Goal: Transaction & Acquisition: Purchase product/service

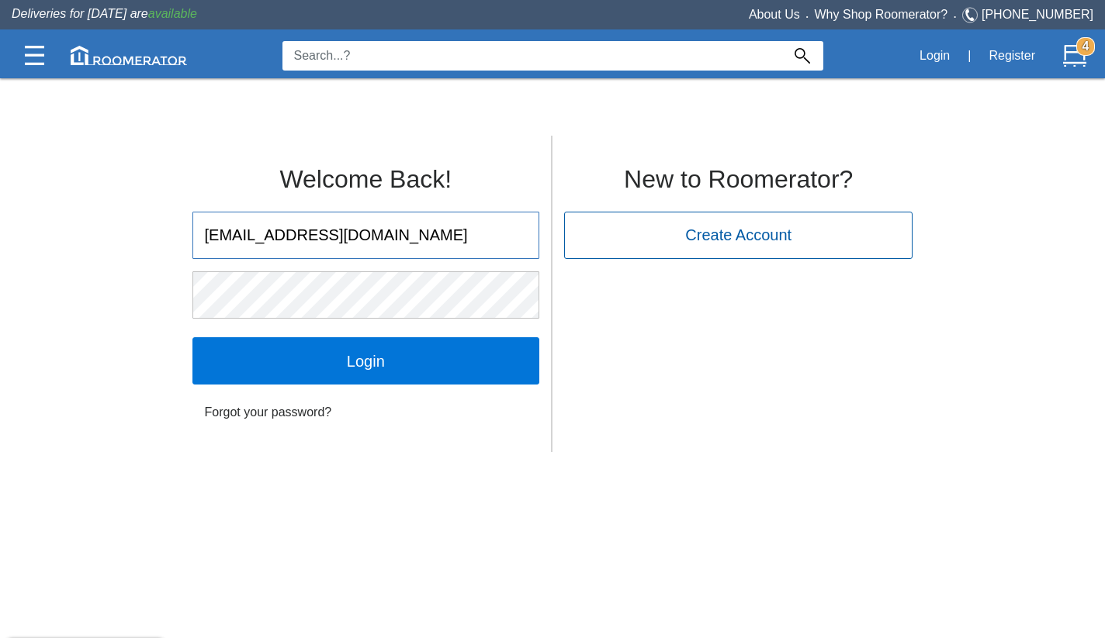
click at [365, 361] on input "Login" at bounding box center [365, 360] width 347 height 47
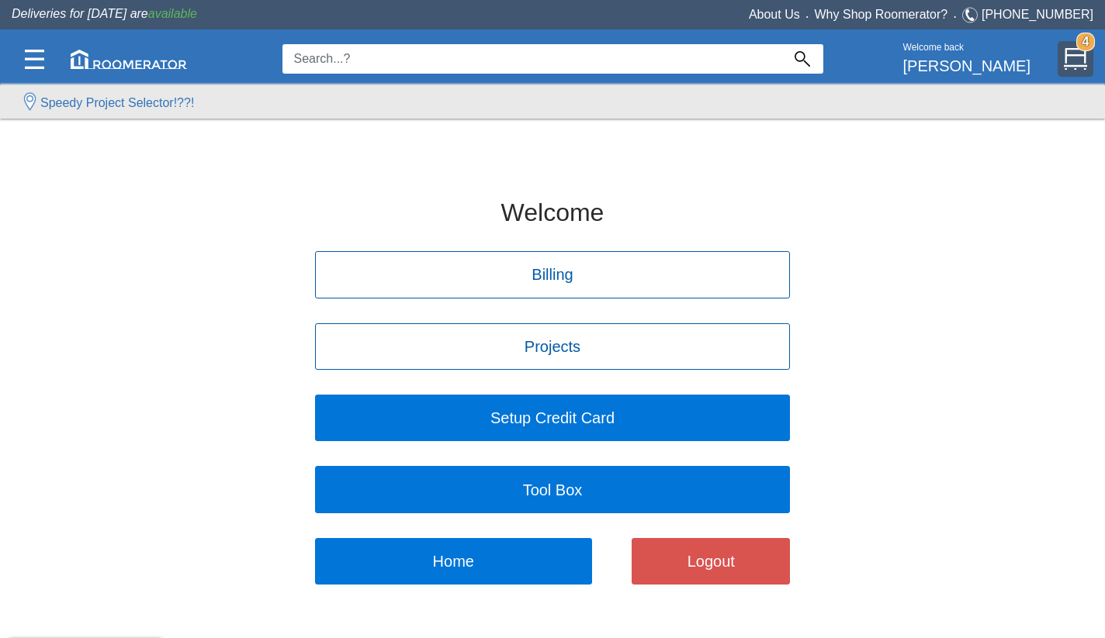
click at [1077, 65] on img at bounding box center [1074, 58] width 23 height 23
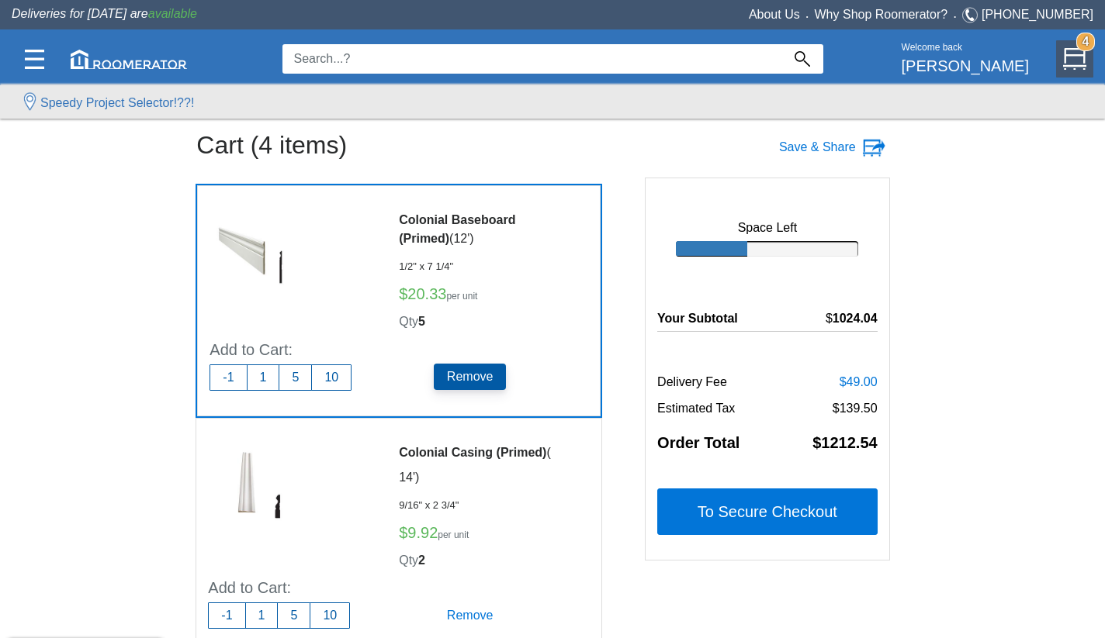
click at [459, 375] on h5 "Remove" at bounding box center [470, 377] width 73 height 26
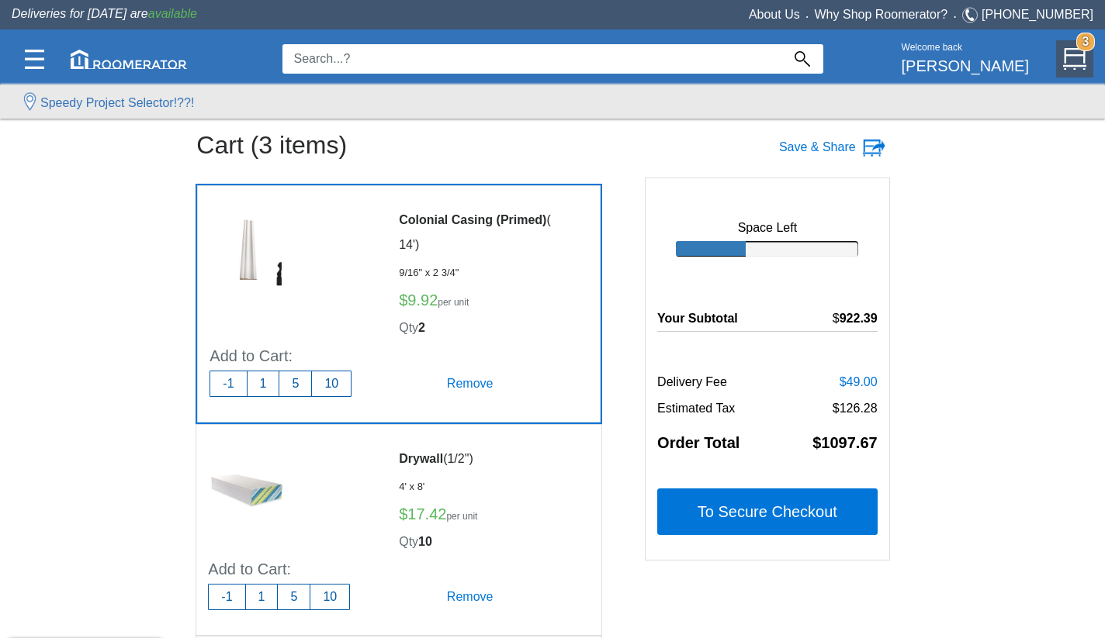
click at [459, 375] on h5 "Remove" at bounding box center [470, 384] width 73 height 26
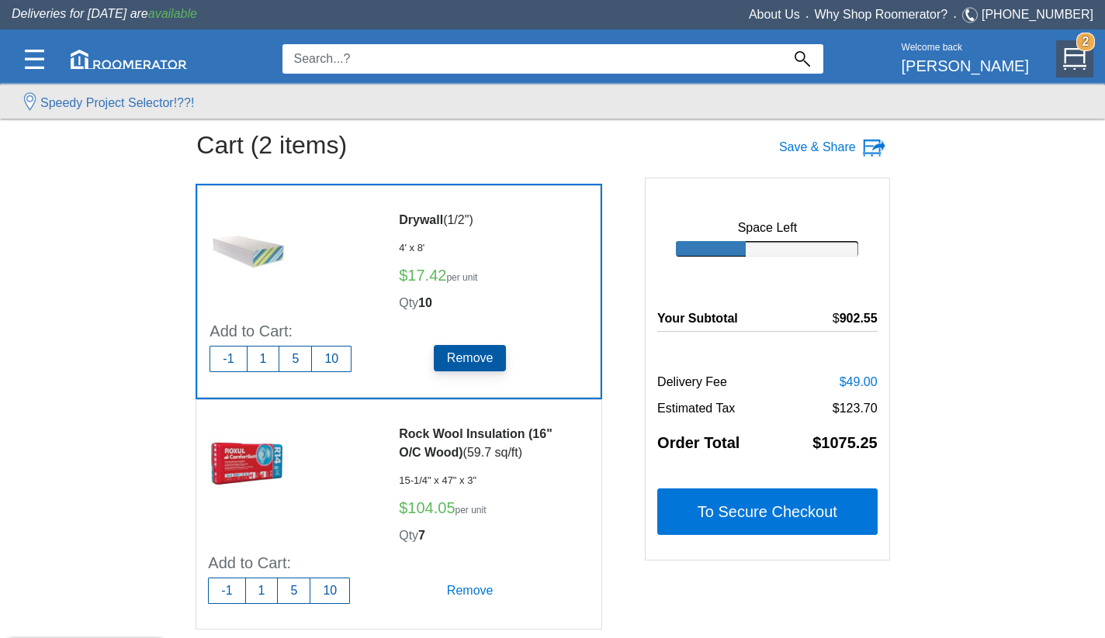
click at [465, 359] on h5 "Remove" at bounding box center [470, 358] width 73 height 26
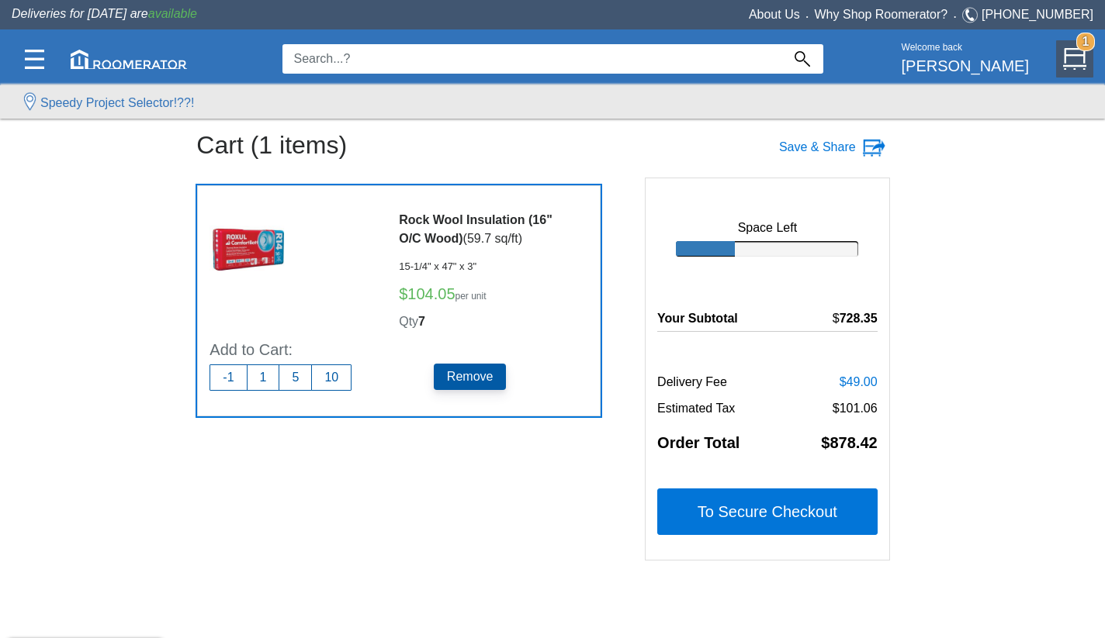
click at [479, 381] on h5 "Remove" at bounding box center [470, 377] width 73 height 26
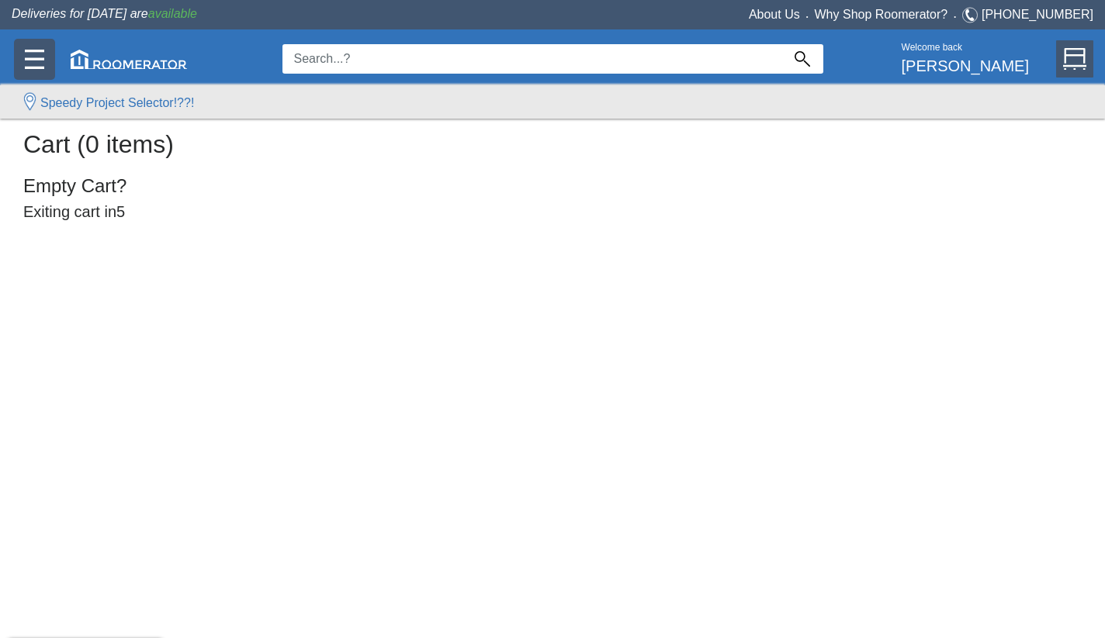
click at [43, 57] on img at bounding box center [34, 59] width 19 height 19
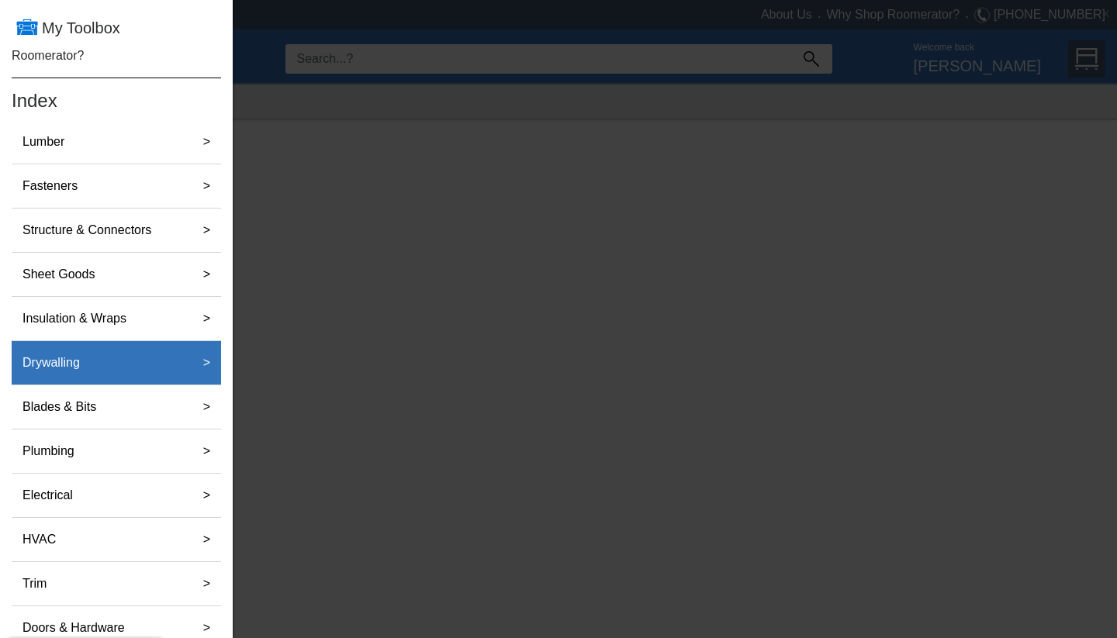
click at [80, 351] on label "Drywalling" at bounding box center [51, 363] width 70 height 31
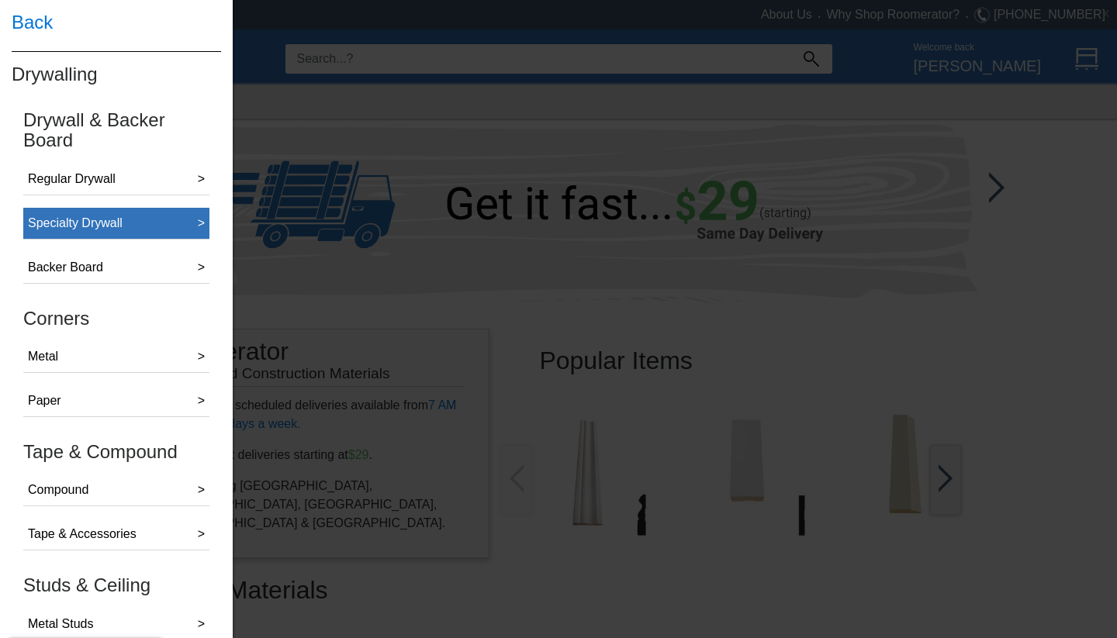
click at [109, 226] on div "Specialty Drywall" at bounding box center [75, 223] width 95 height 19
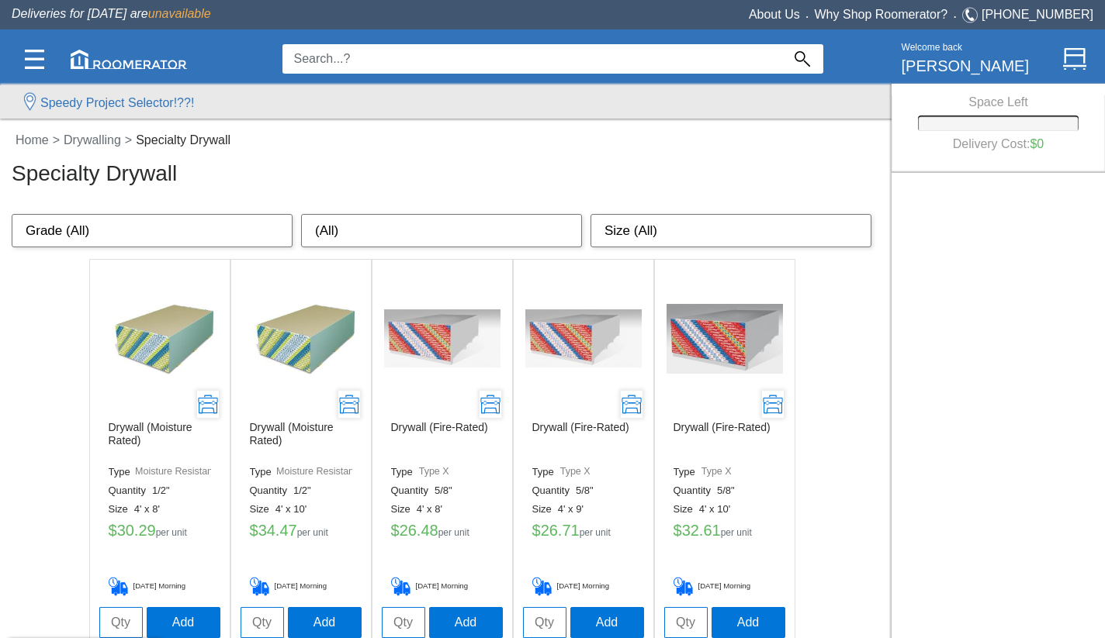
click at [122, 619] on input "tel" at bounding box center [120, 622] width 43 height 31
type input "10"
click at [159, 618] on button "Add" at bounding box center [184, 622] width 74 height 31
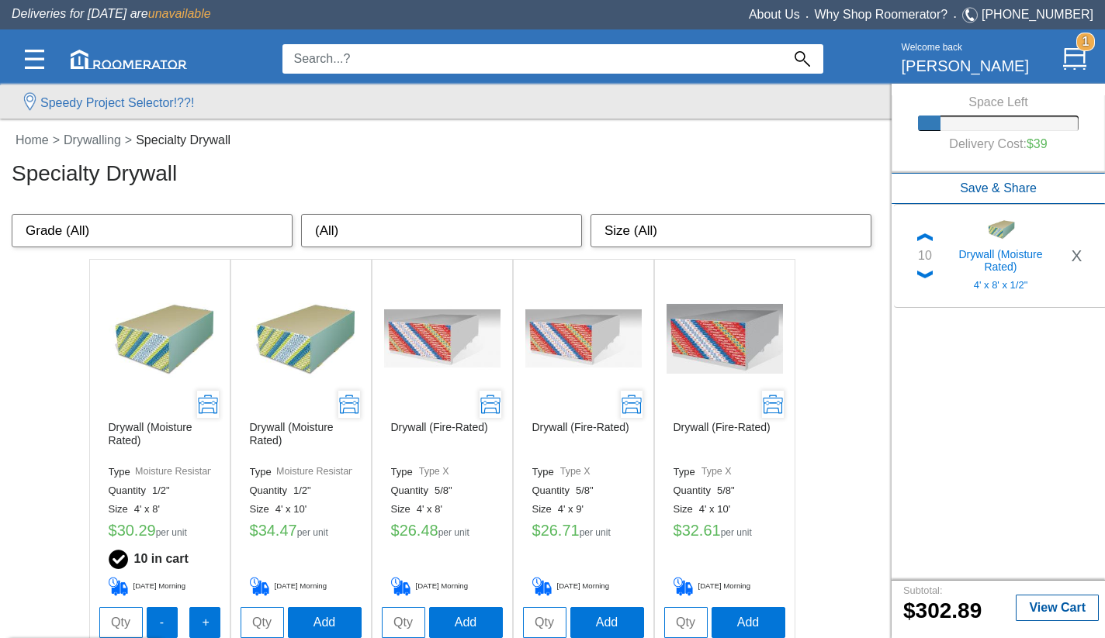
scroll to position [10, 0]
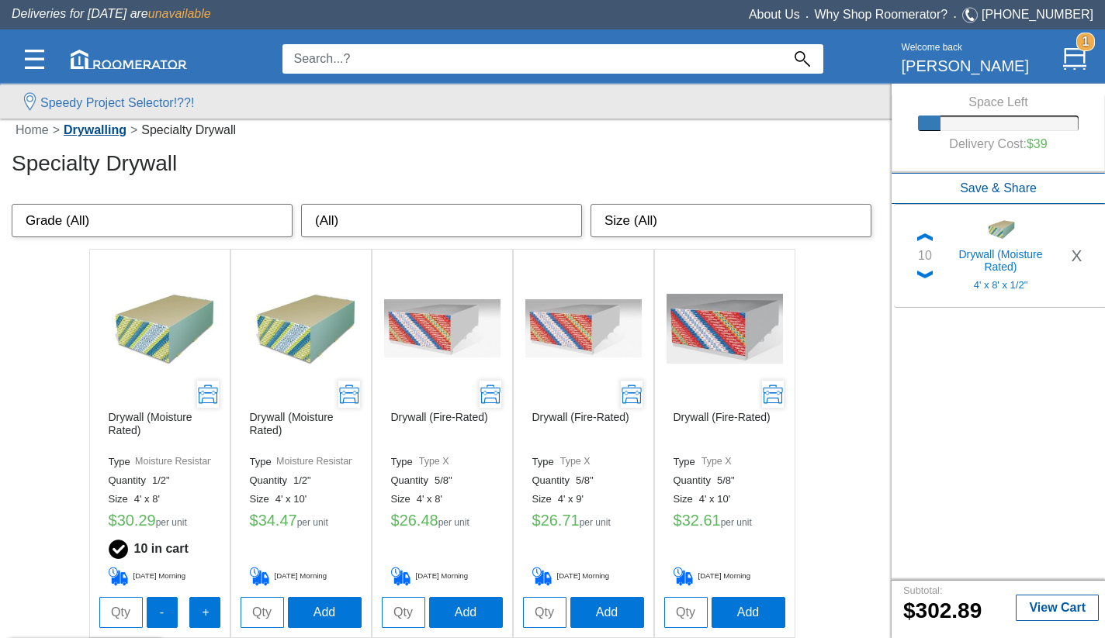
click at [97, 130] on link "Drywalling" at bounding box center [95, 129] width 71 height 13
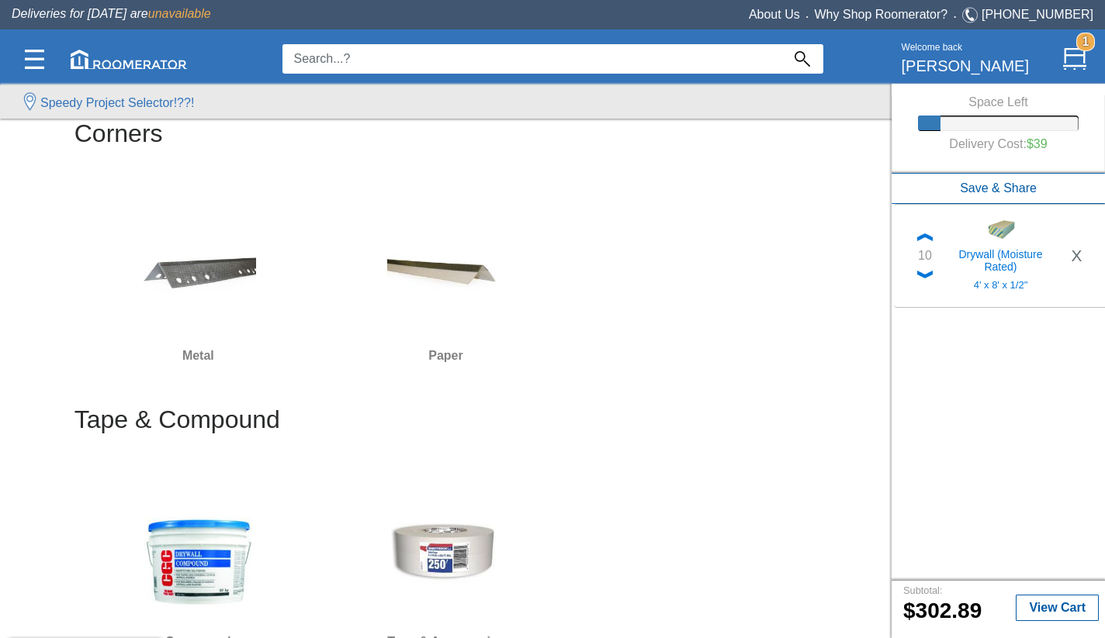
scroll to position [384, 0]
click at [193, 354] on h6 "Metal" at bounding box center [198, 355] width 235 height 20
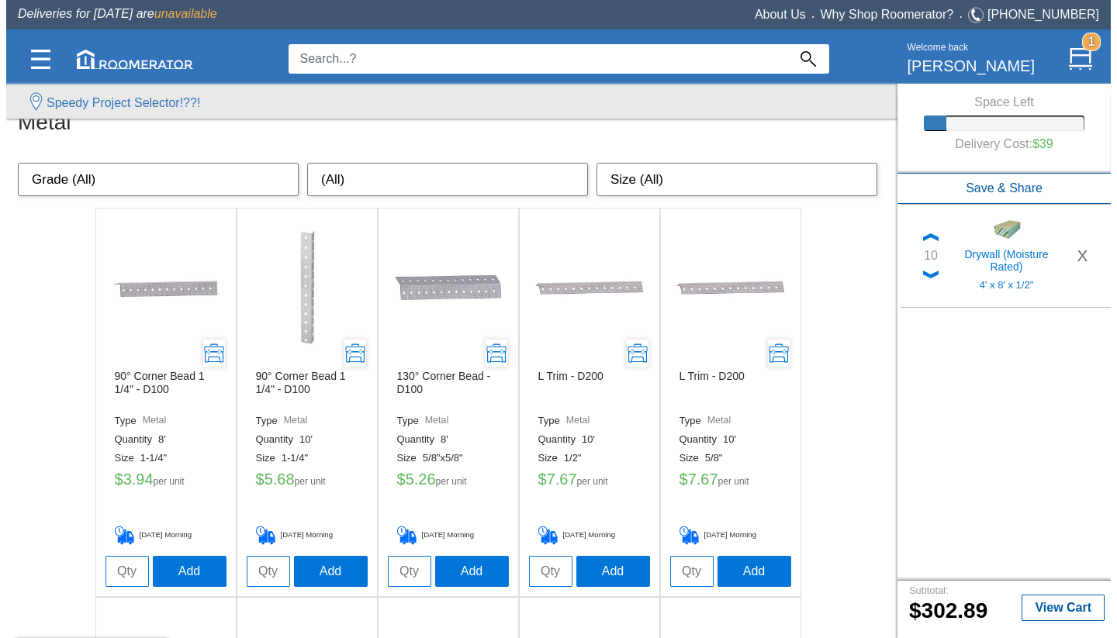
scroll to position [52, 0]
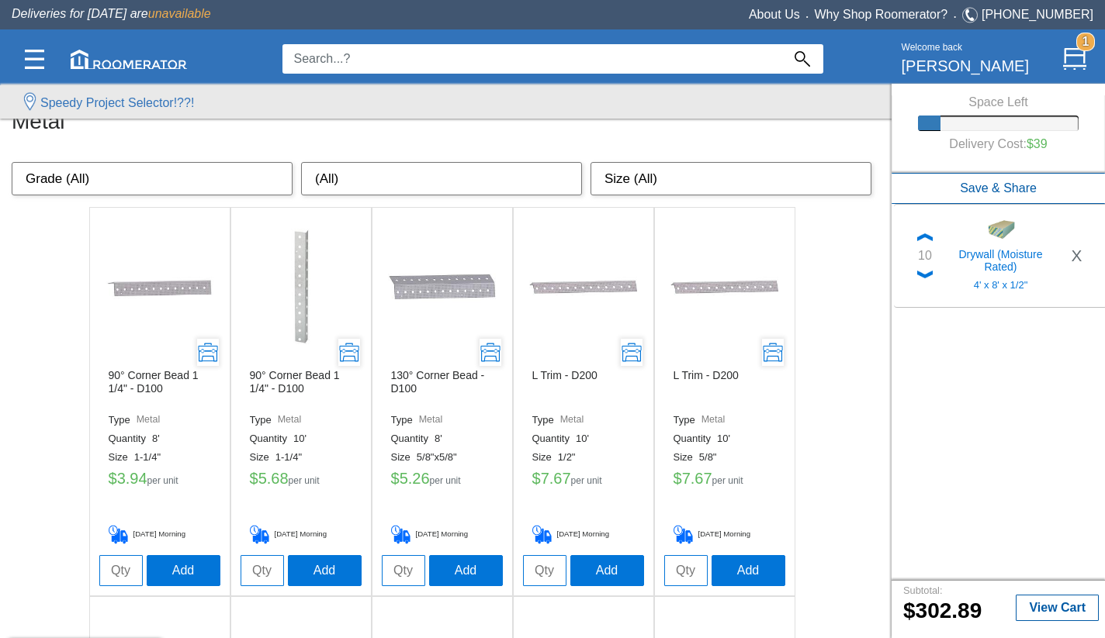
click at [125, 560] on input "tel" at bounding box center [120, 570] width 43 height 31
type input "1"
click at [167, 576] on button "Add" at bounding box center [184, 570] width 74 height 31
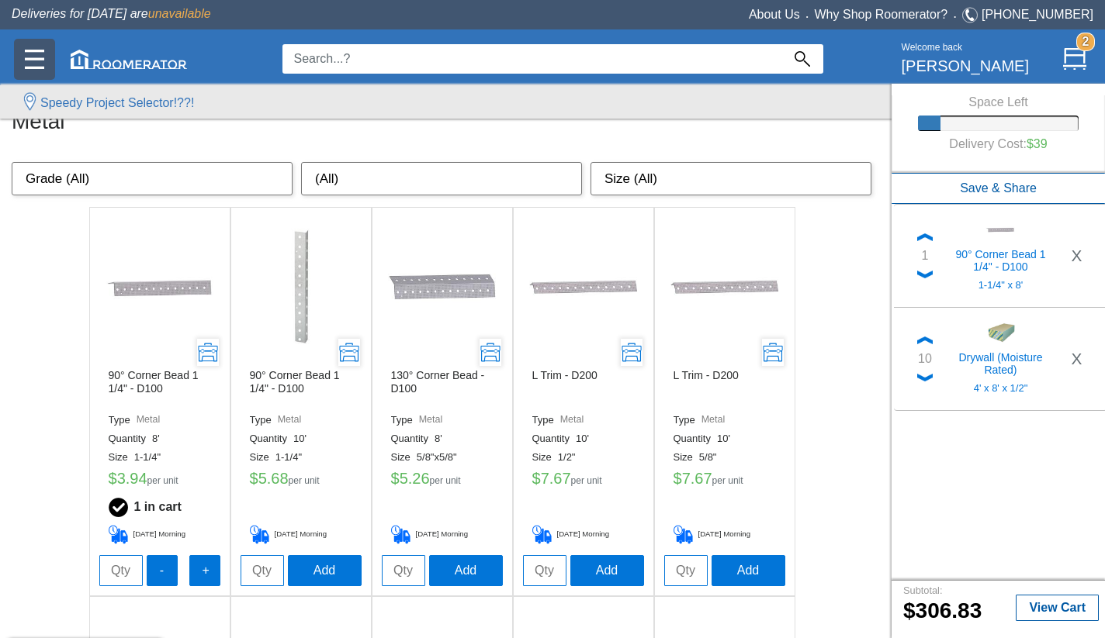
click at [36, 61] on img at bounding box center [34, 59] width 19 height 19
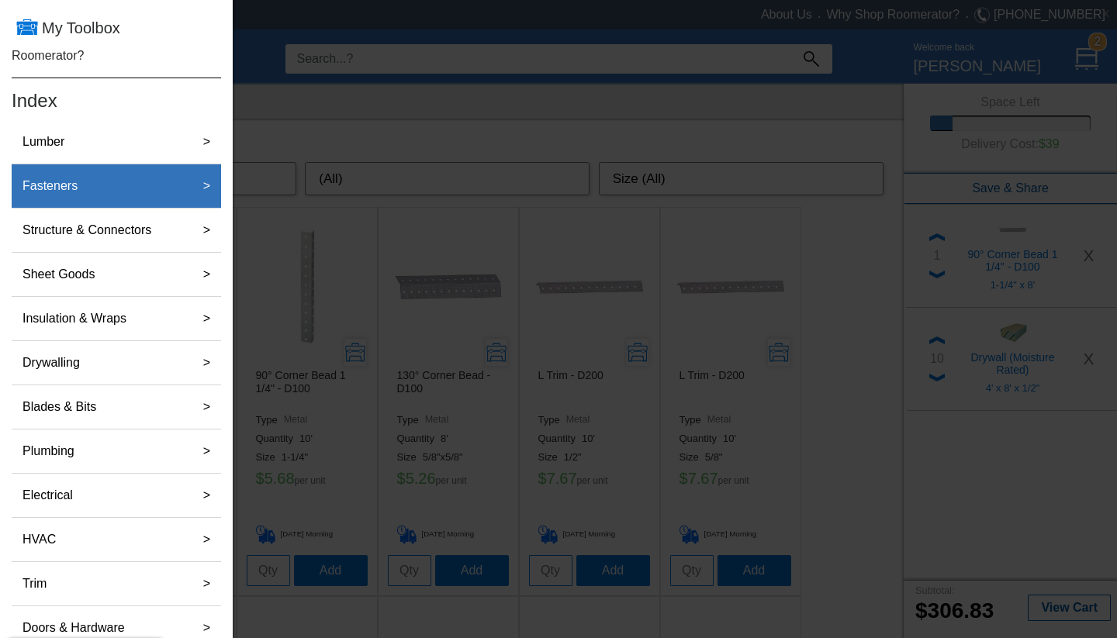
click at [71, 185] on label "Fasteners" at bounding box center [49, 186] width 67 height 31
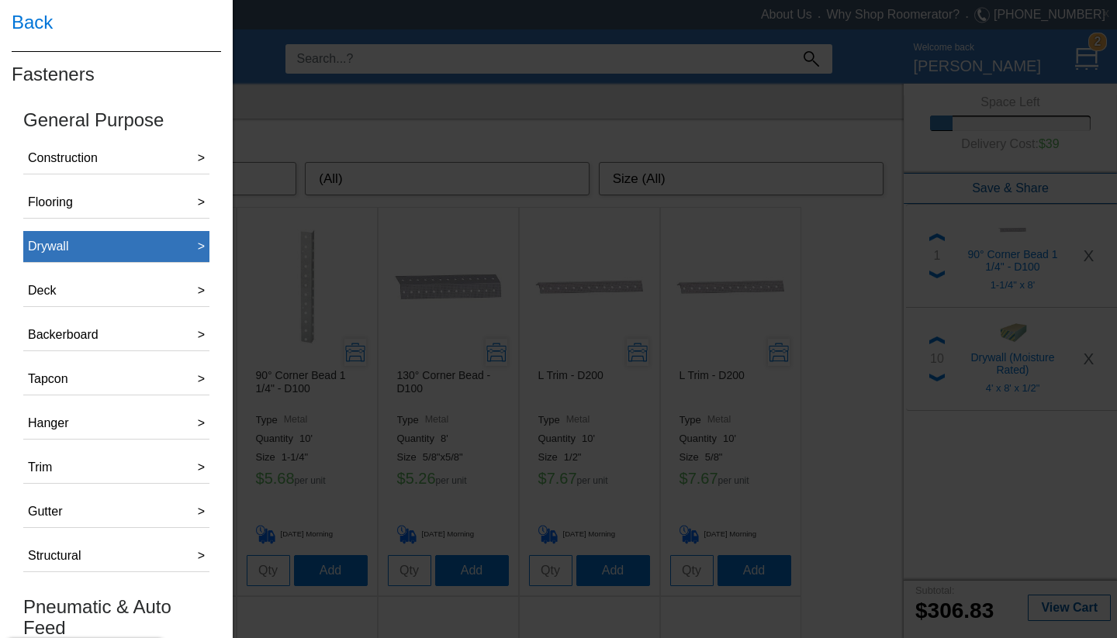
click at [73, 240] on button "Drywall >" at bounding box center [116, 247] width 186 height 32
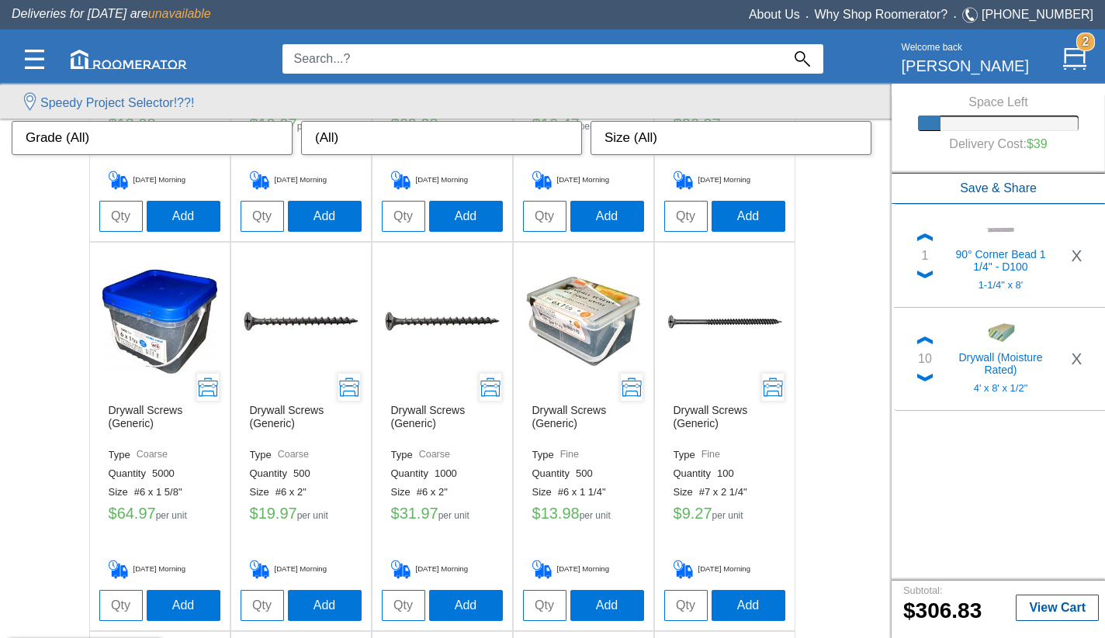
scroll to position [377, 0]
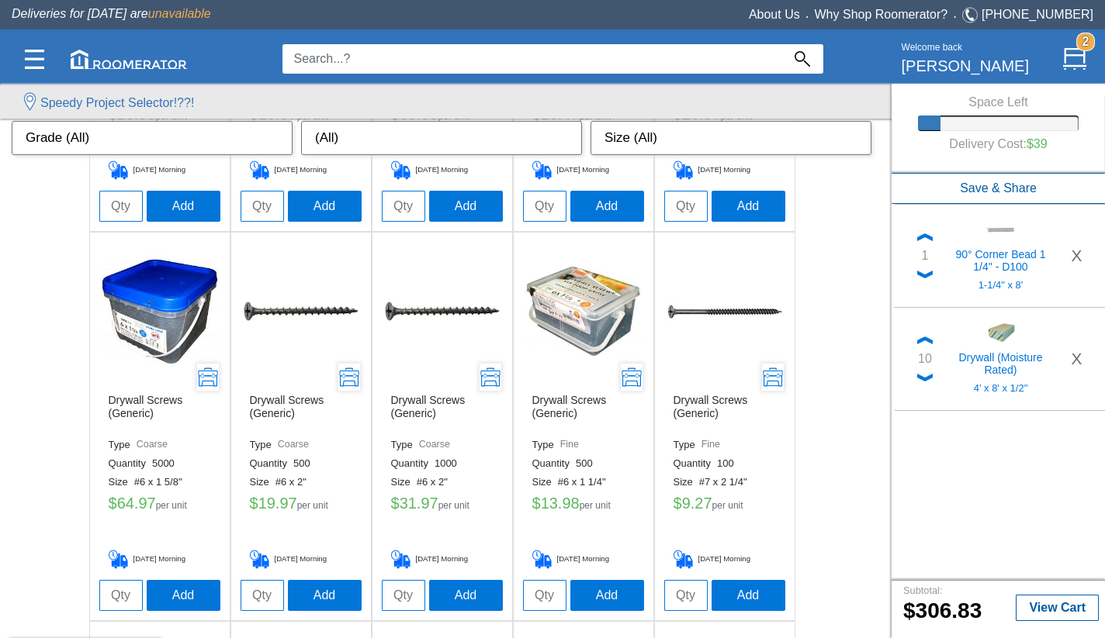
click at [260, 592] on input "tel" at bounding box center [261, 595] width 43 height 31
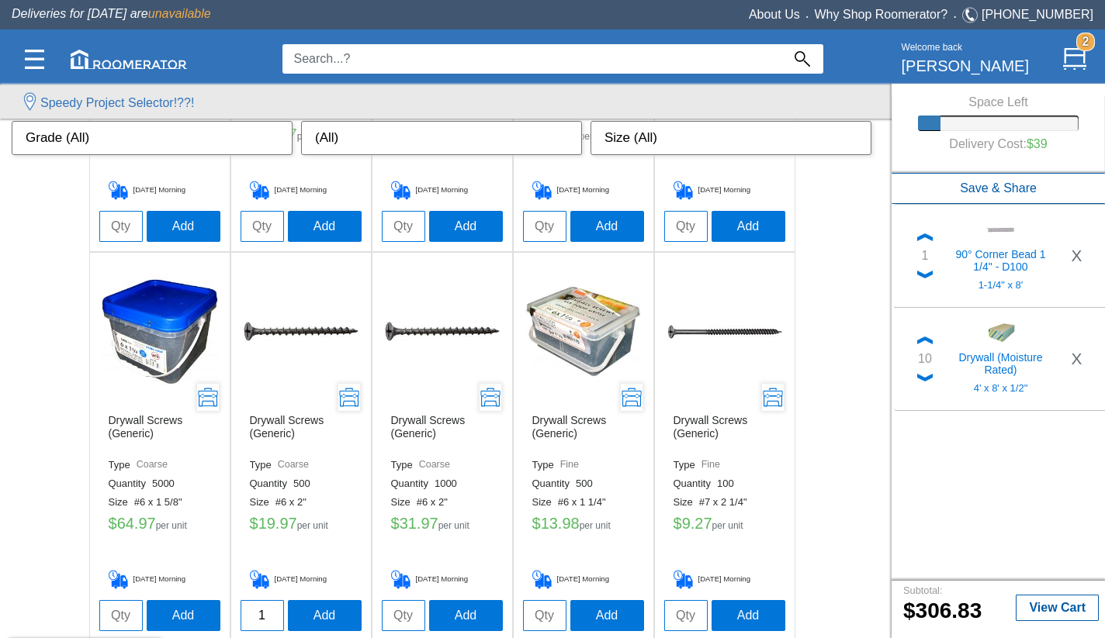
scroll to position [451, 0]
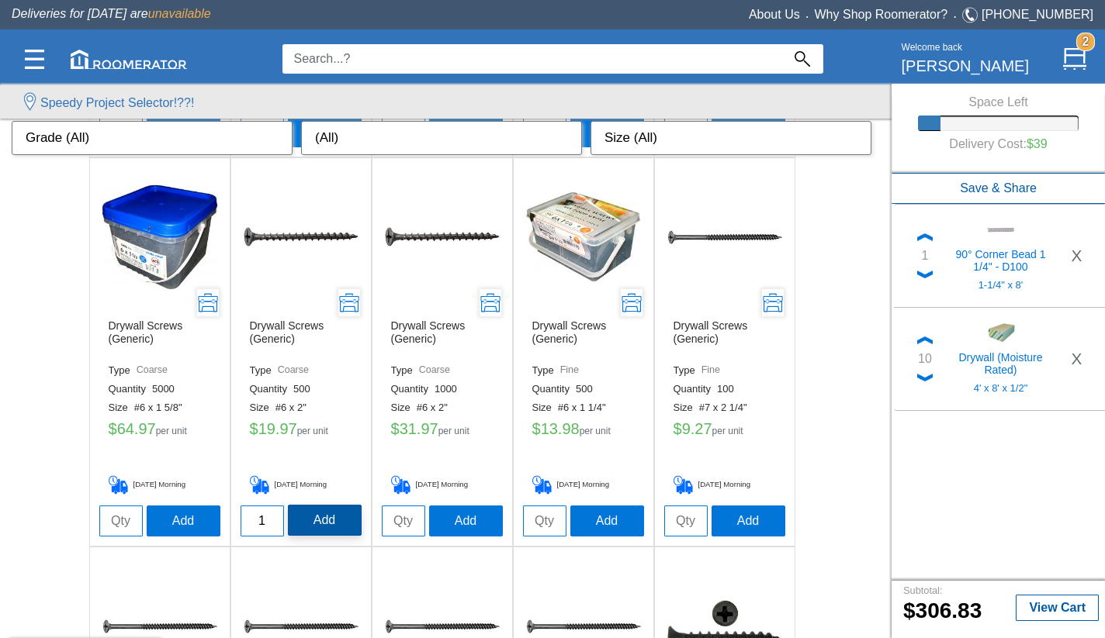
type input "1"
click at [320, 522] on button "Add" at bounding box center [325, 520] width 74 height 31
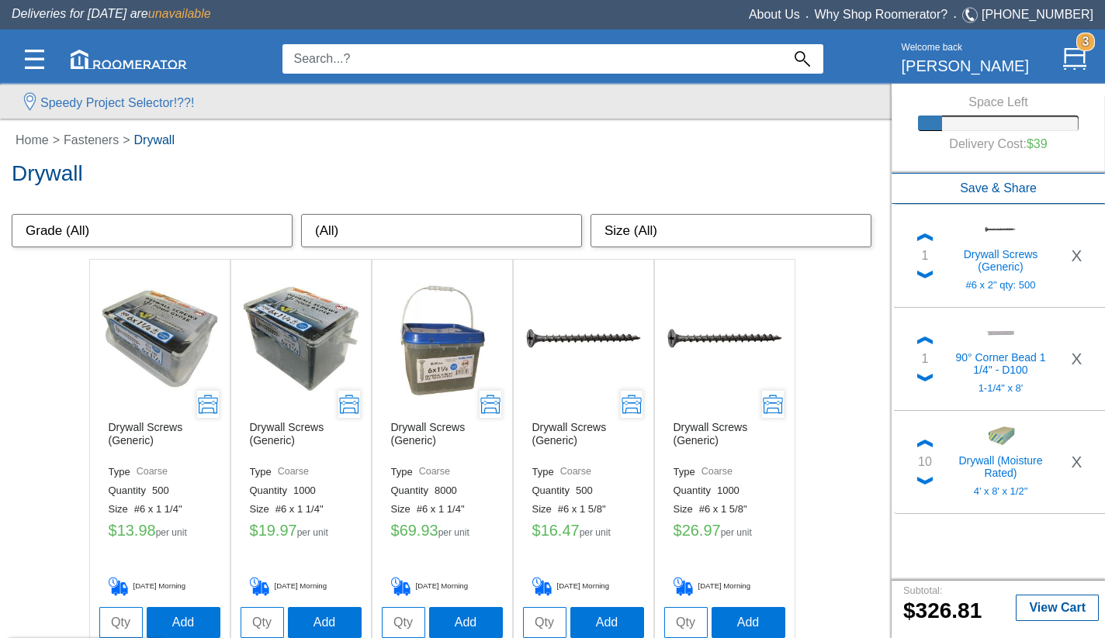
scroll to position [0, 0]
click at [30, 61] on img at bounding box center [34, 59] width 19 height 19
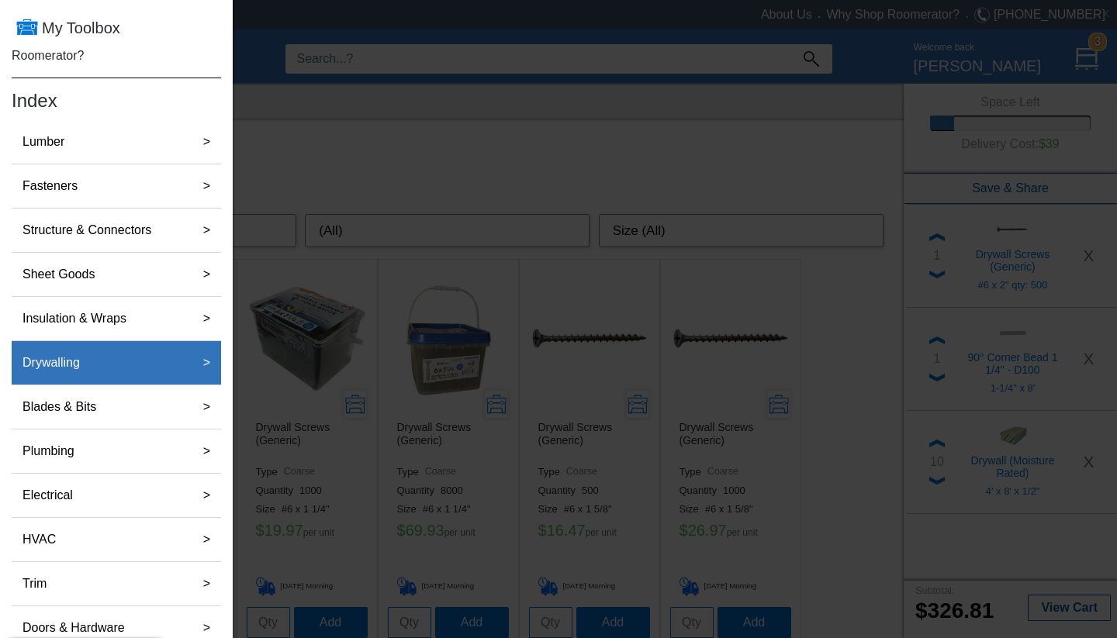
click at [71, 358] on label "Drywalling" at bounding box center [51, 363] width 70 height 31
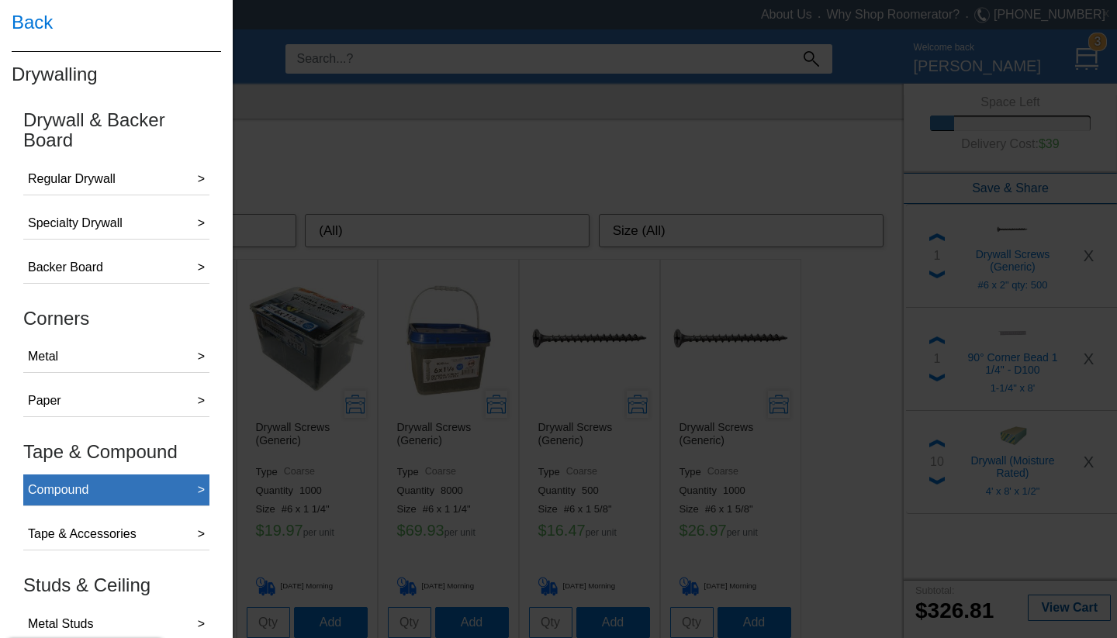
click at [80, 481] on div "Compound" at bounding box center [58, 490] width 61 height 19
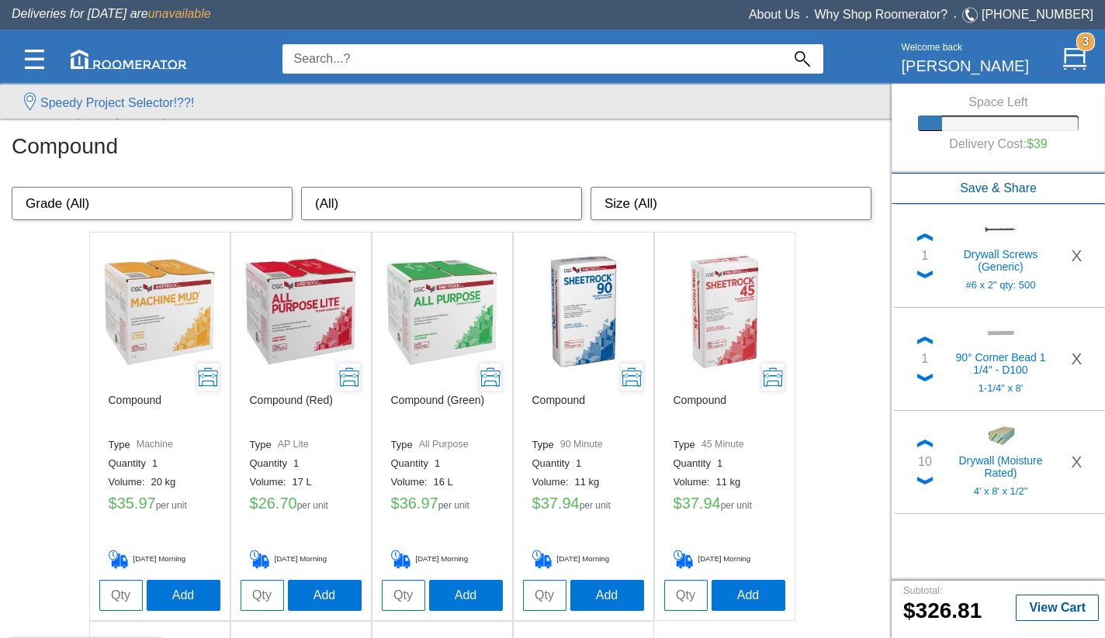
scroll to position [36, 0]
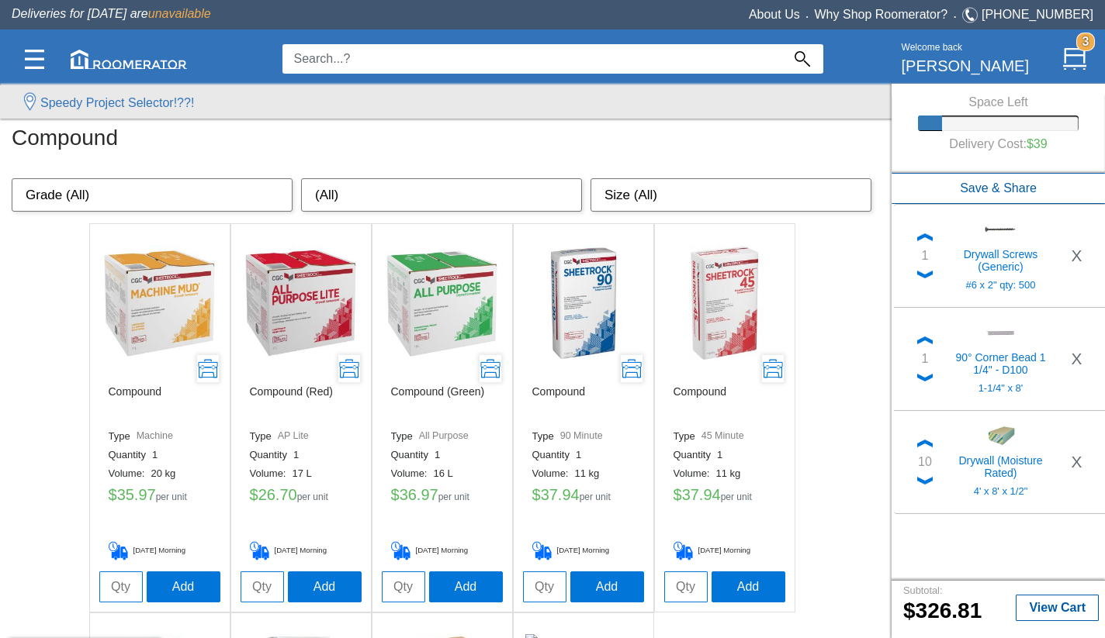
click at [262, 590] on input "tel" at bounding box center [261, 587] width 43 height 31
type input "1"
click at [340, 593] on button "Add" at bounding box center [325, 586] width 74 height 31
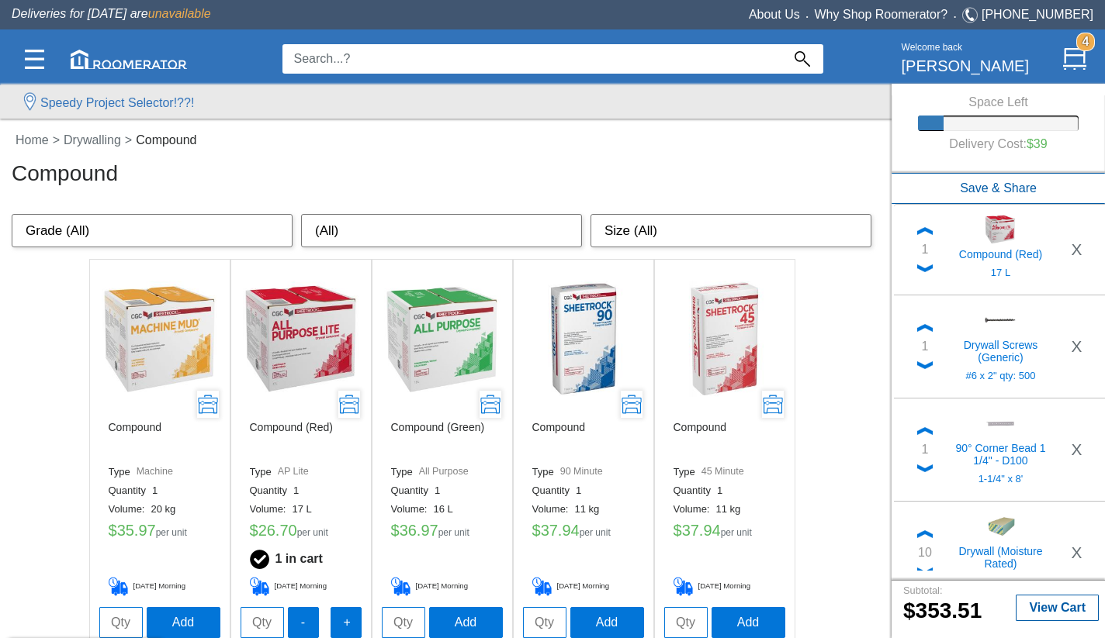
scroll to position [0, 0]
click at [1070, 610] on b "View Cart" at bounding box center [1057, 606] width 57 height 13
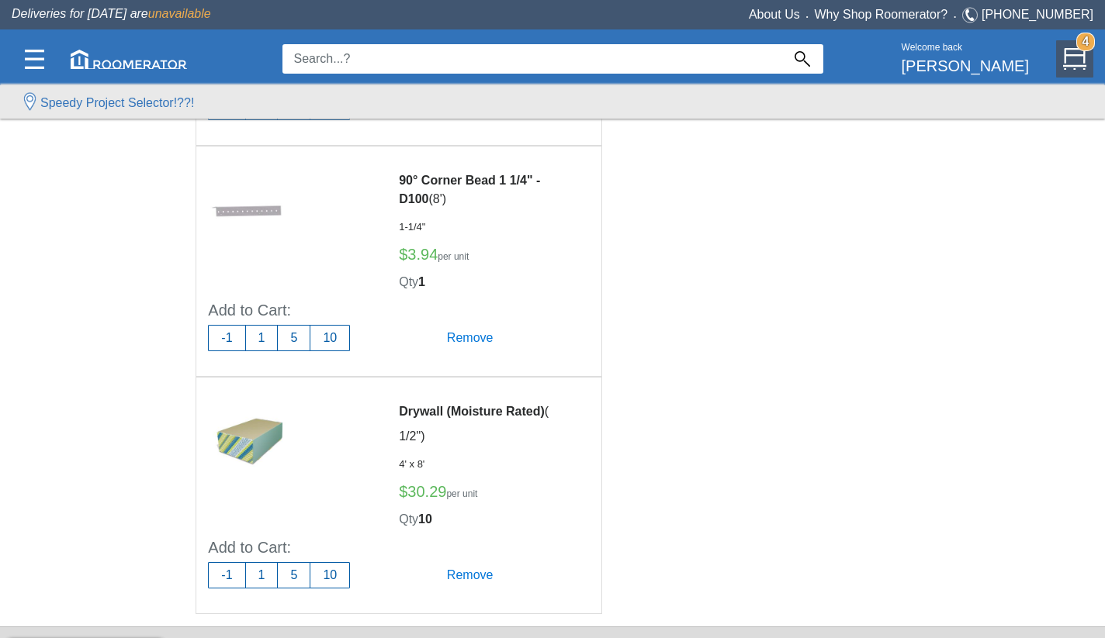
scroll to position [494, 0]
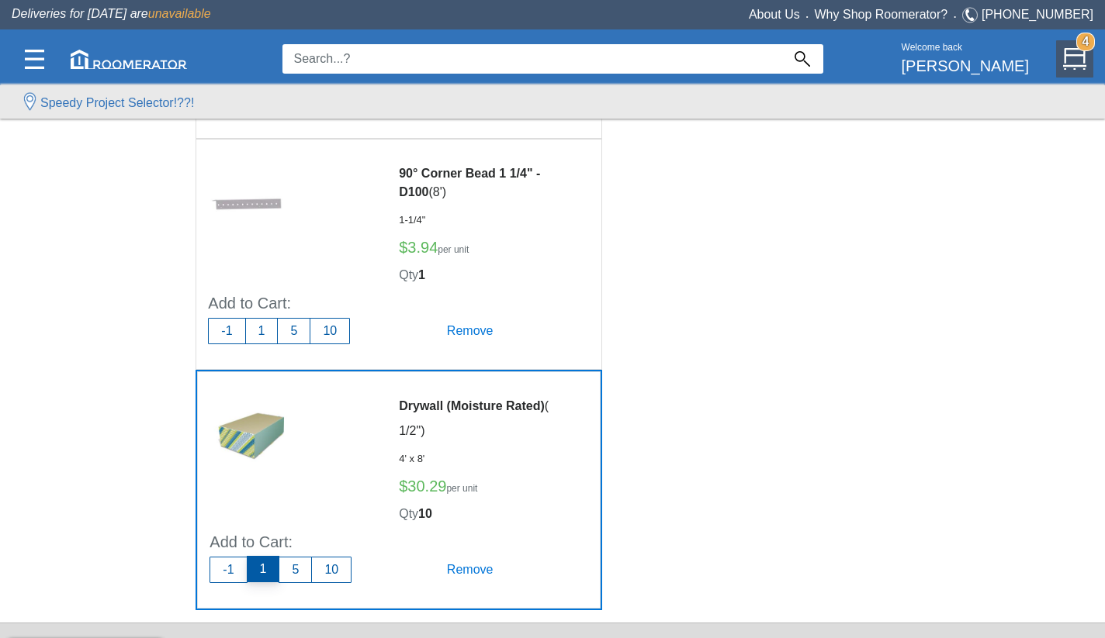
click at [269, 562] on button "1" at bounding box center [263, 569] width 33 height 26
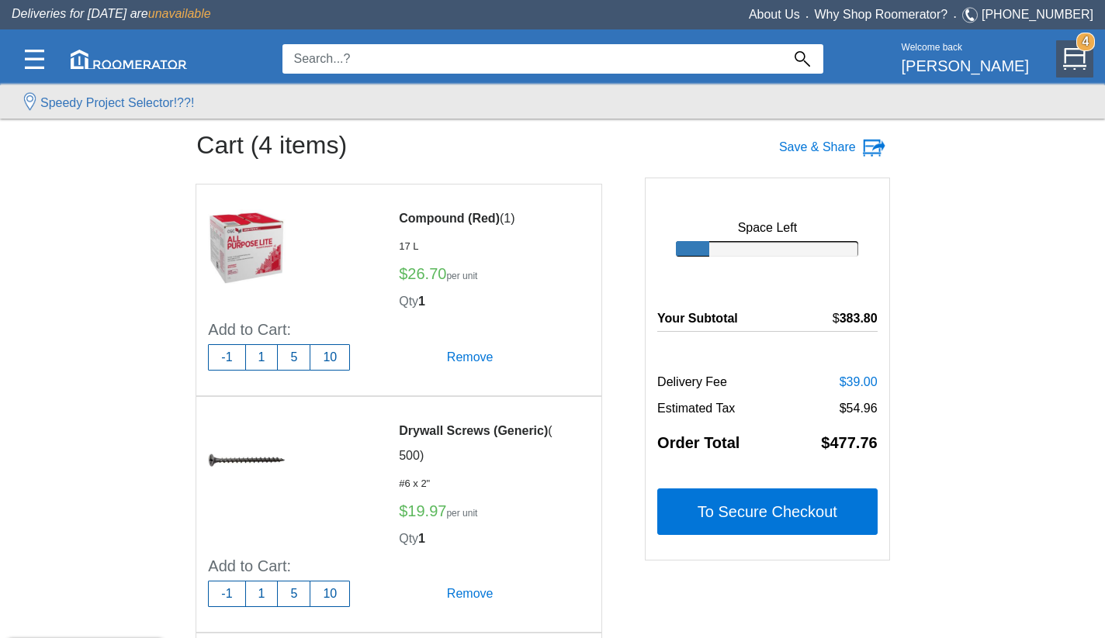
scroll to position [0, 0]
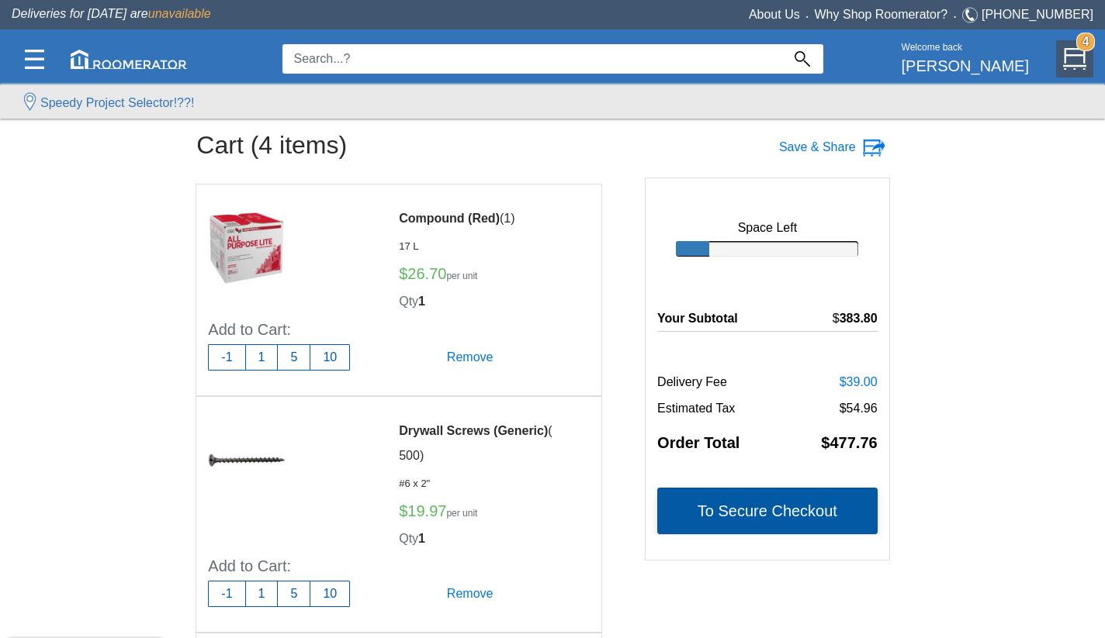
click at [696, 502] on button "To Secure Checkout" at bounding box center [767, 511] width 220 height 47
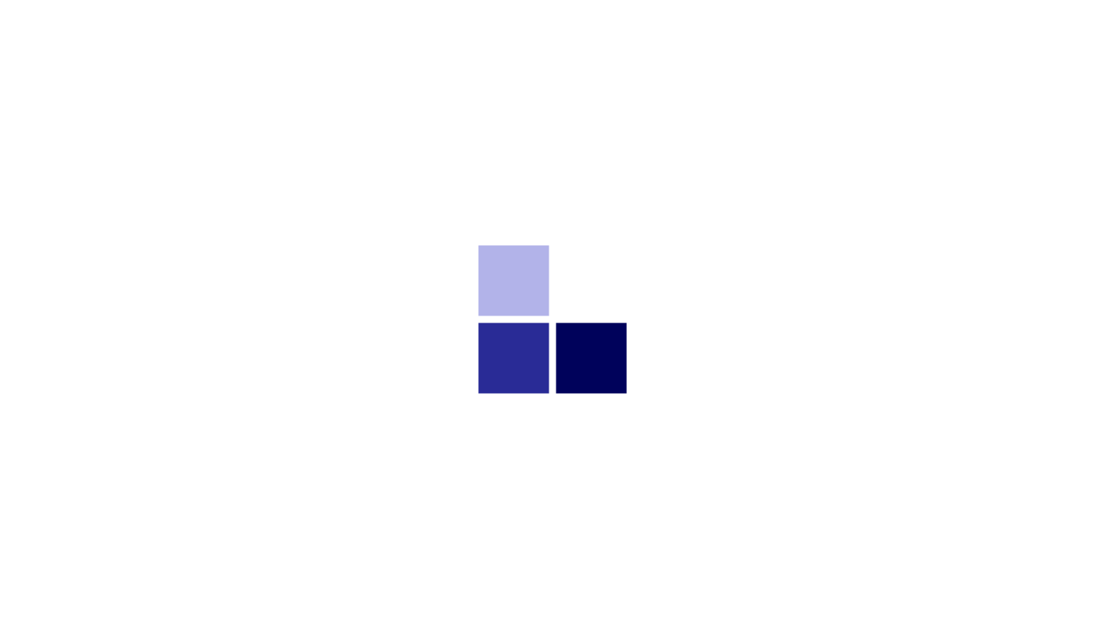
select select "Add Project..."
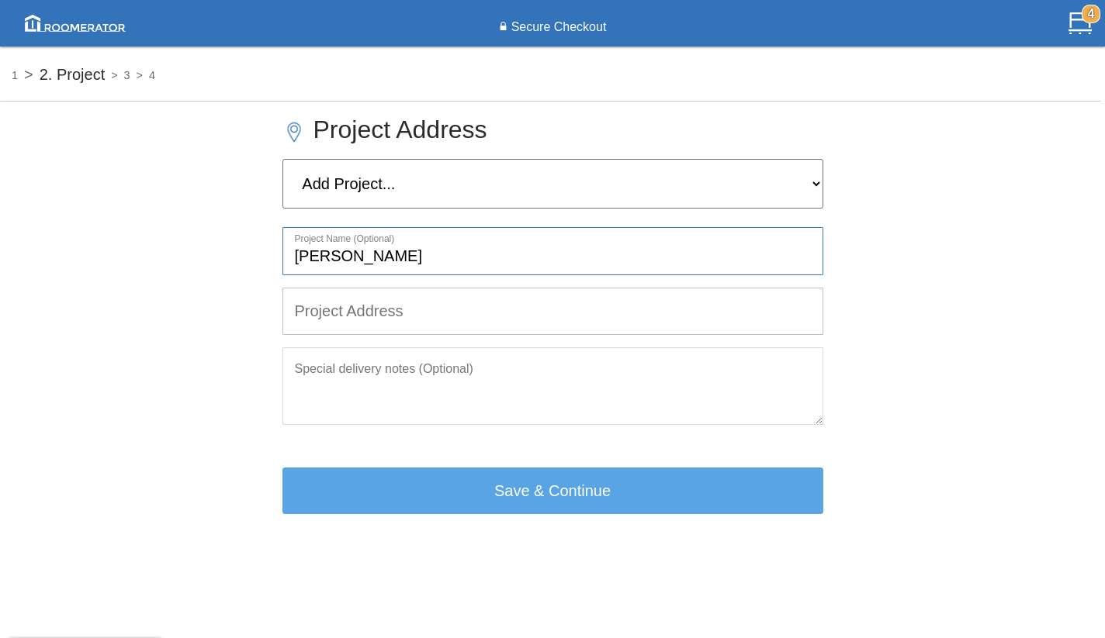
type input "[PERSON_NAME]"
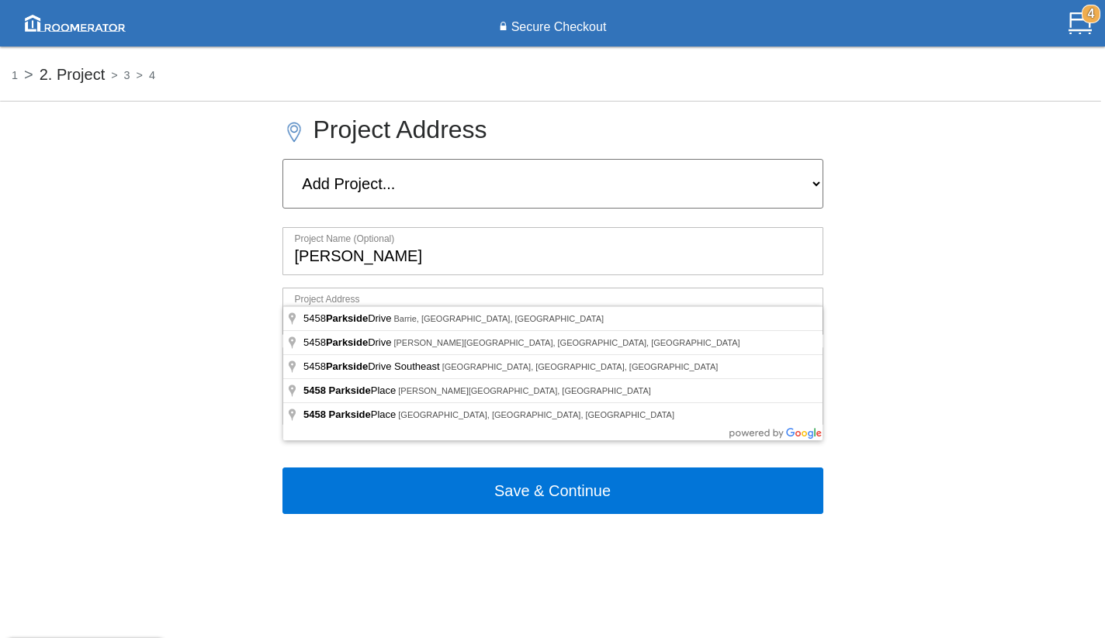
click at [330, 289] on input "5458 parksidwe" at bounding box center [552, 312] width 539 height 46
type input "548 parksidwe"
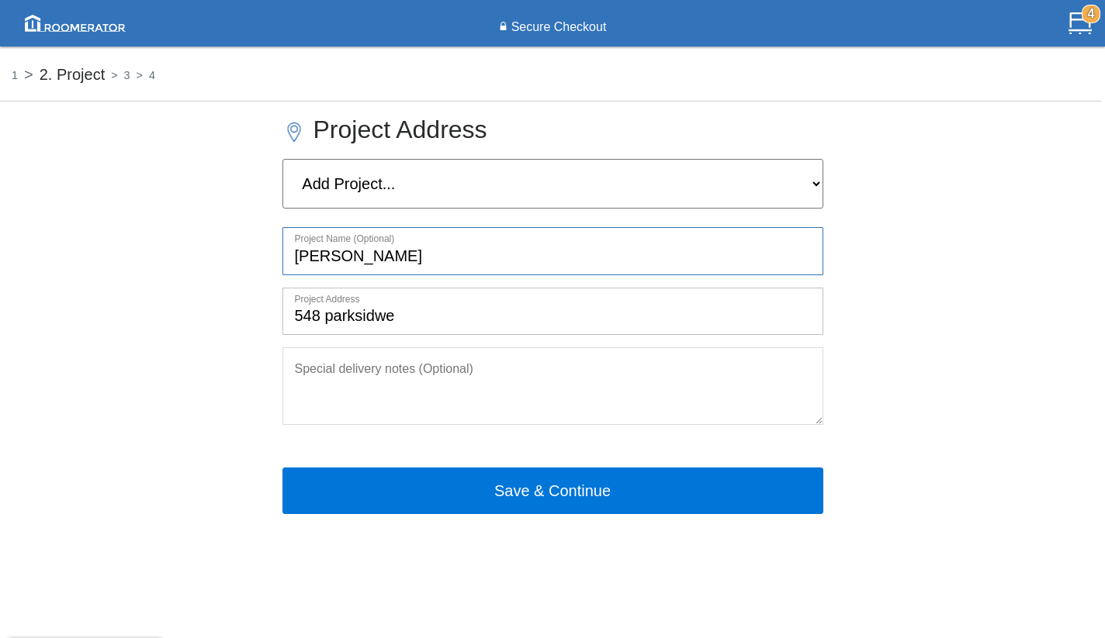
click at [329, 228] on input "[PERSON_NAME]" at bounding box center [552, 251] width 539 height 46
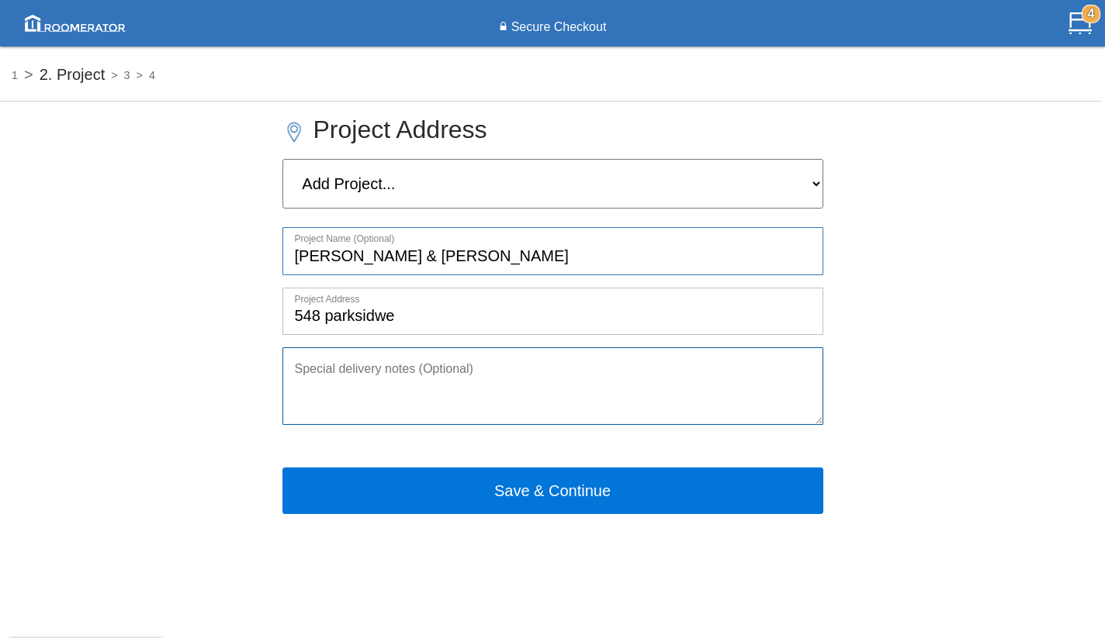
type input "[PERSON_NAME] & [PERSON_NAME]"
click at [416, 368] on textarea at bounding box center [552, 387] width 541 height 78
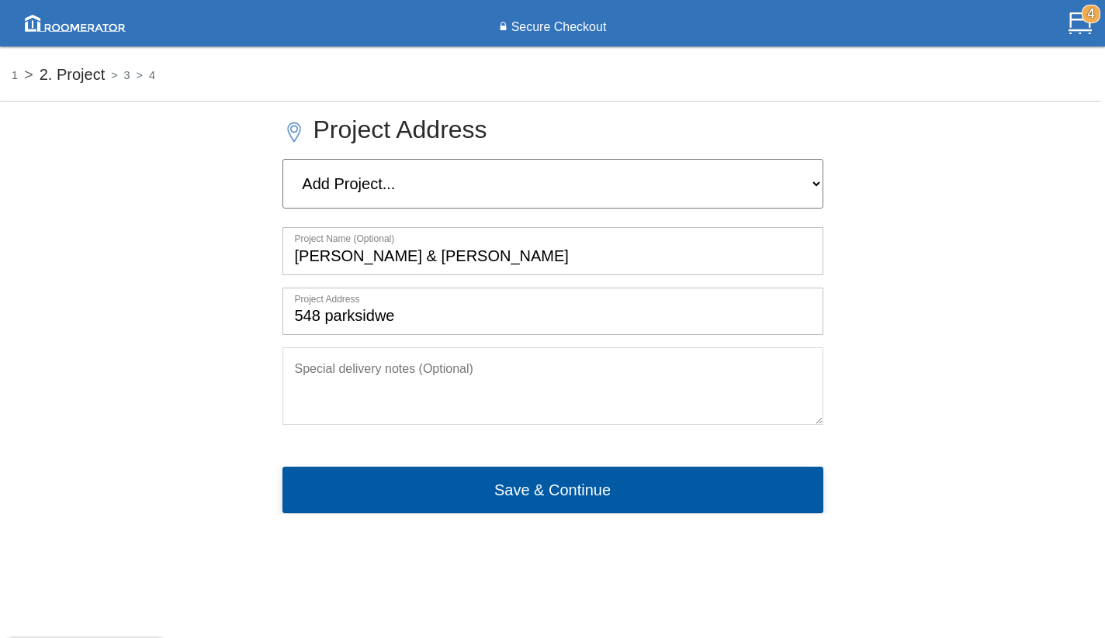
click at [491, 472] on button "Save & Continue" at bounding box center [552, 490] width 541 height 47
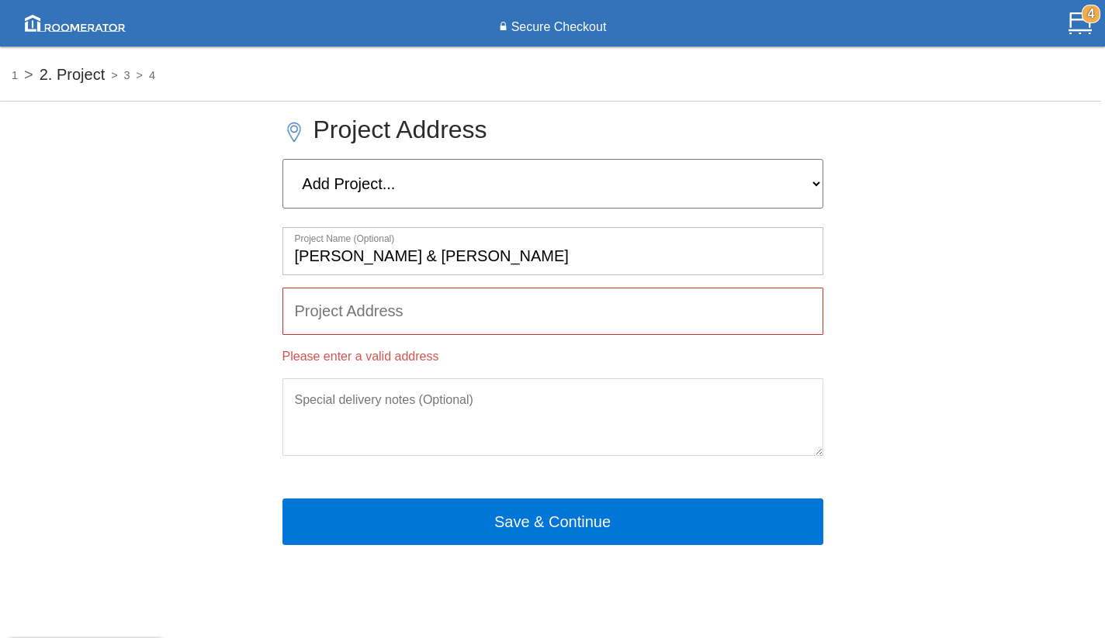
click at [354, 289] on input "text" at bounding box center [552, 312] width 539 height 46
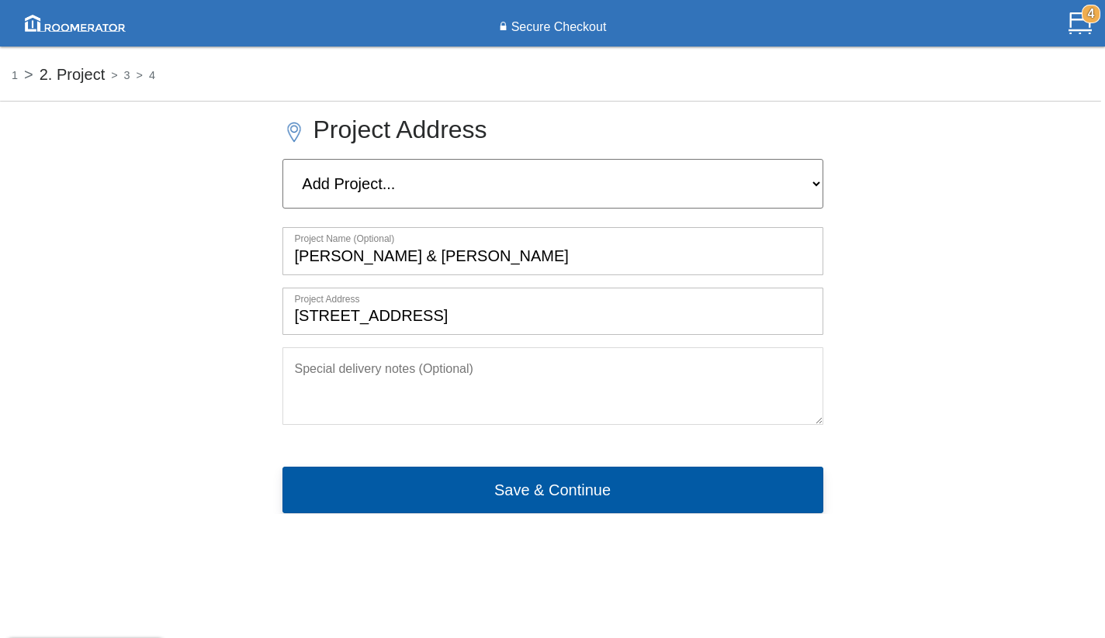
click at [414, 474] on button "Save & Continue" at bounding box center [552, 490] width 541 height 47
type input "[STREET_ADDRESS]"
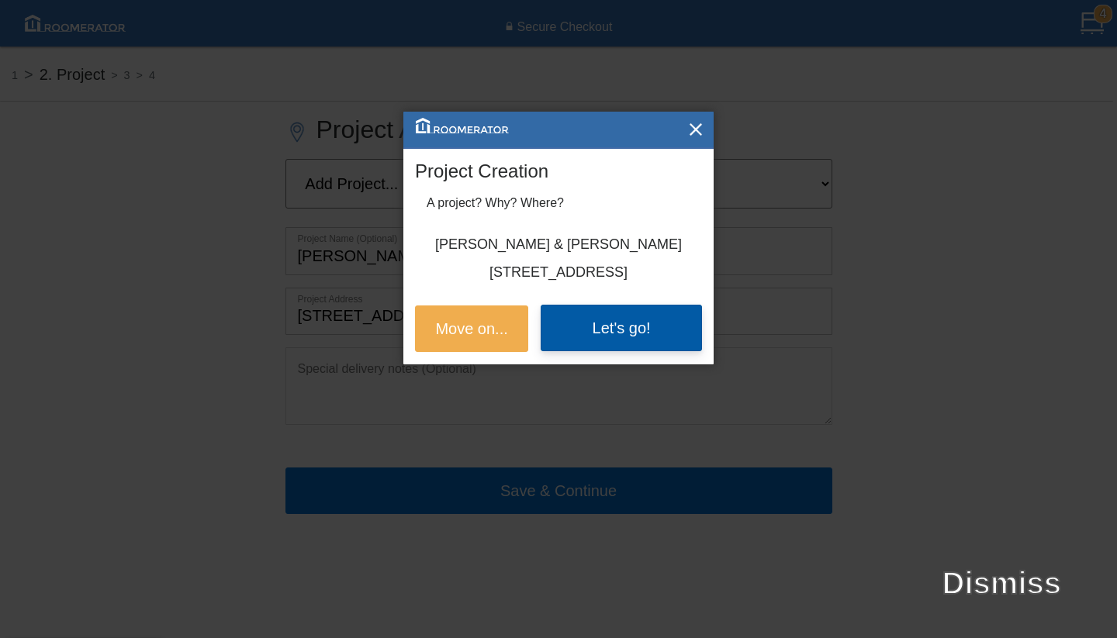
click at [655, 338] on button "Let's go!" at bounding box center [621, 328] width 161 height 47
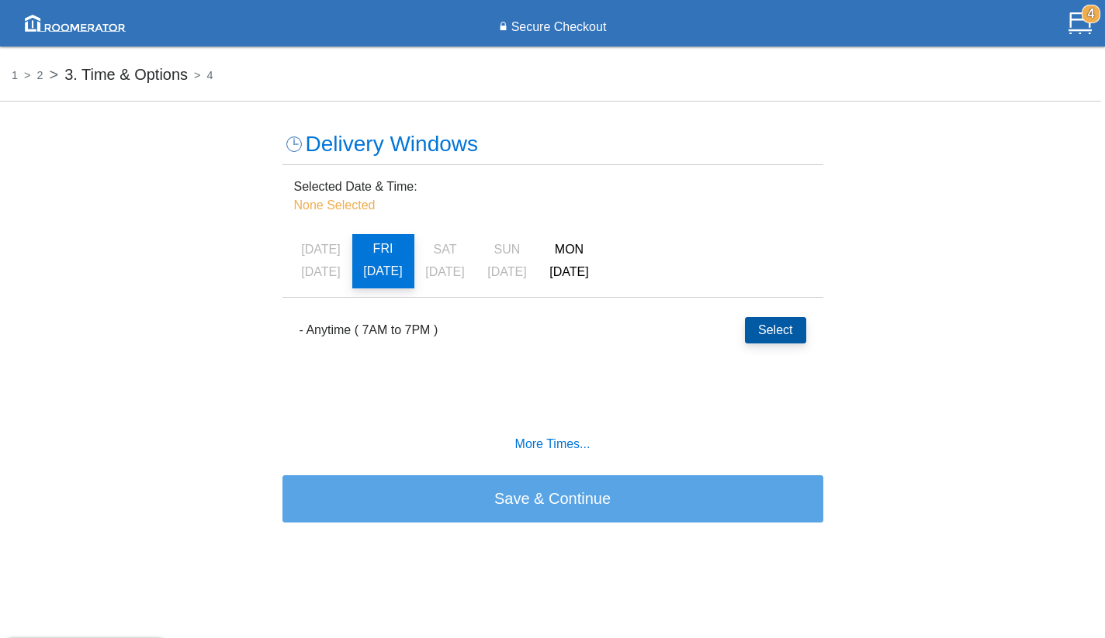
click at [770, 334] on button "Select" at bounding box center [775, 330] width 61 height 26
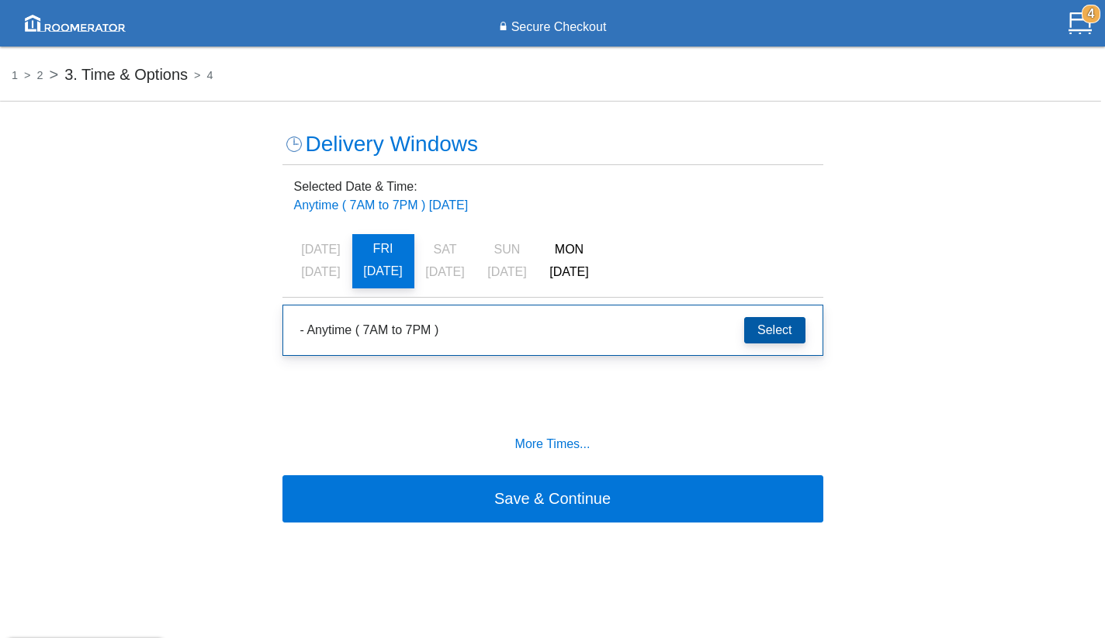
click at [770, 334] on button "Select" at bounding box center [774, 330] width 61 height 26
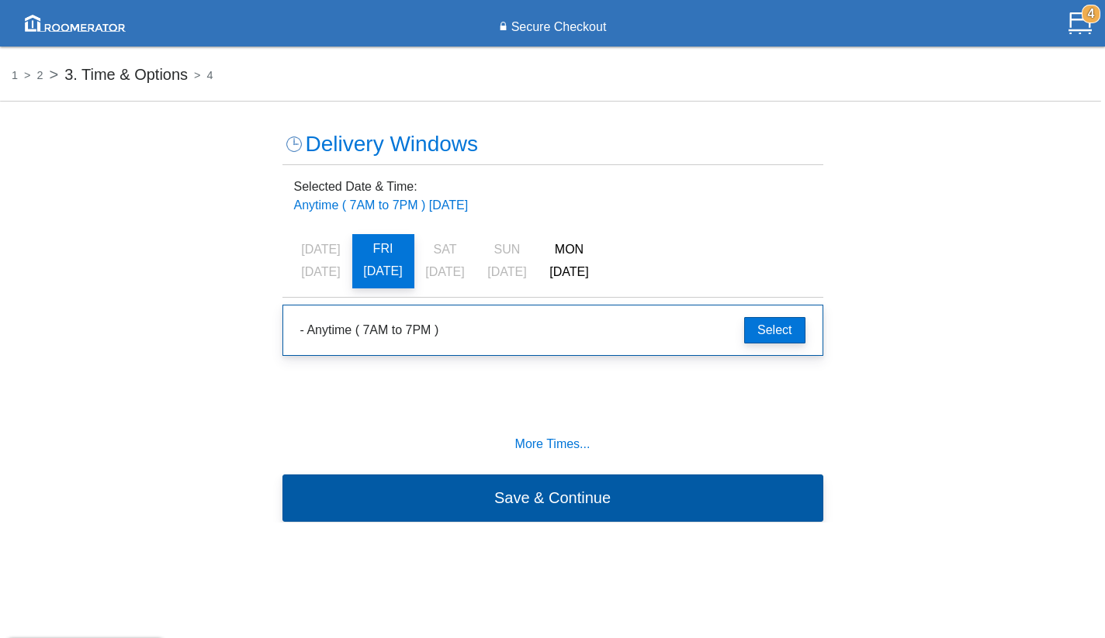
click at [555, 517] on button "Save & Continue" at bounding box center [552, 498] width 541 height 47
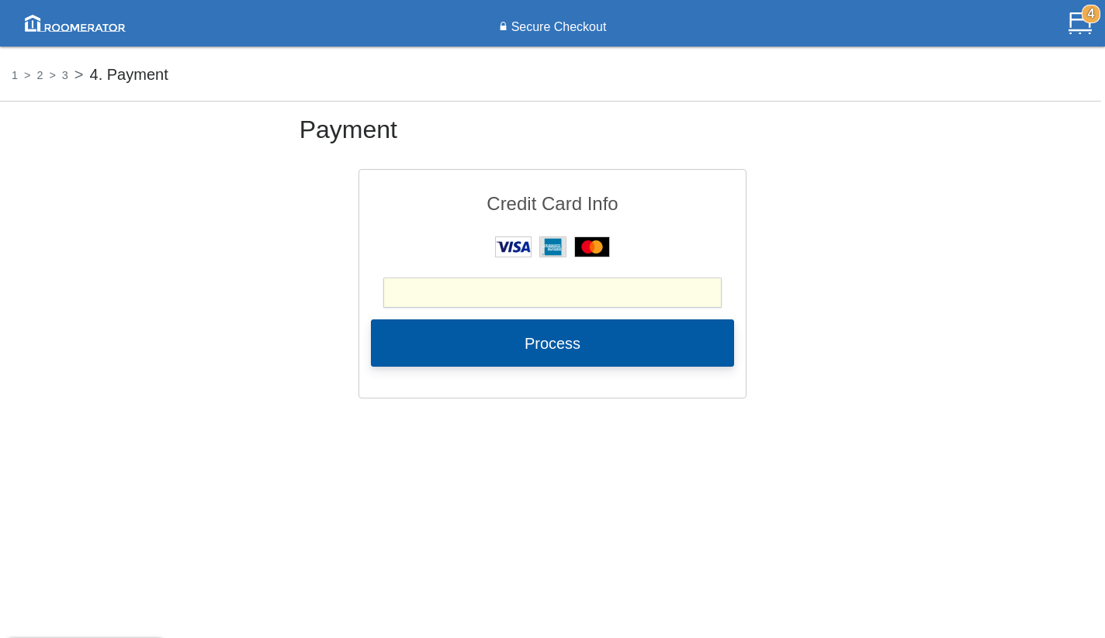
click at [558, 343] on button "Process" at bounding box center [552, 343] width 363 height 47
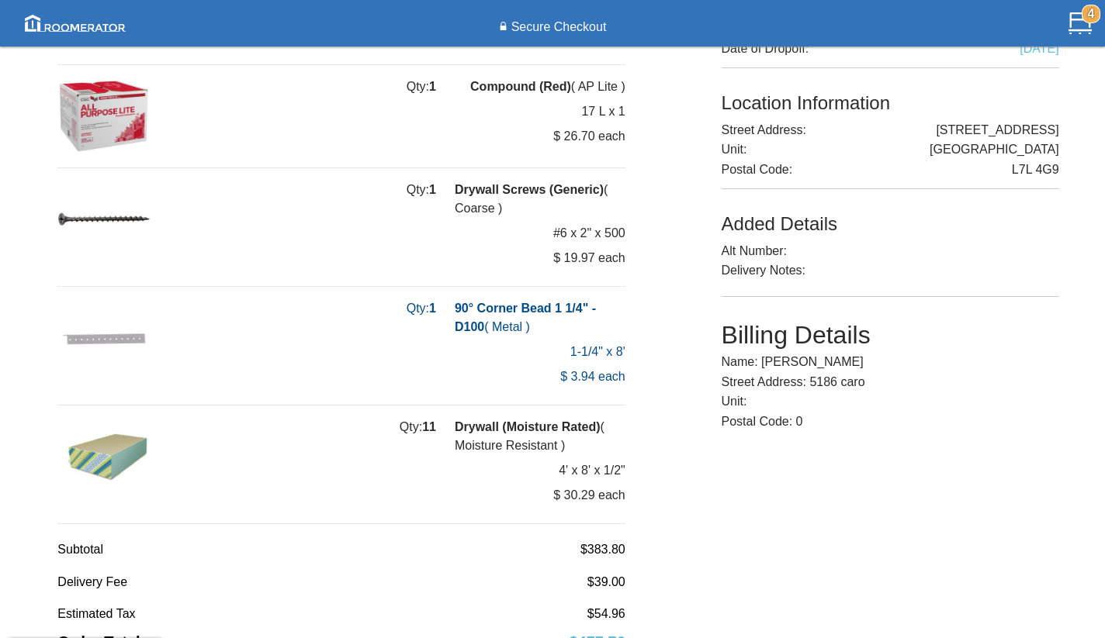
scroll to position [323, 0]
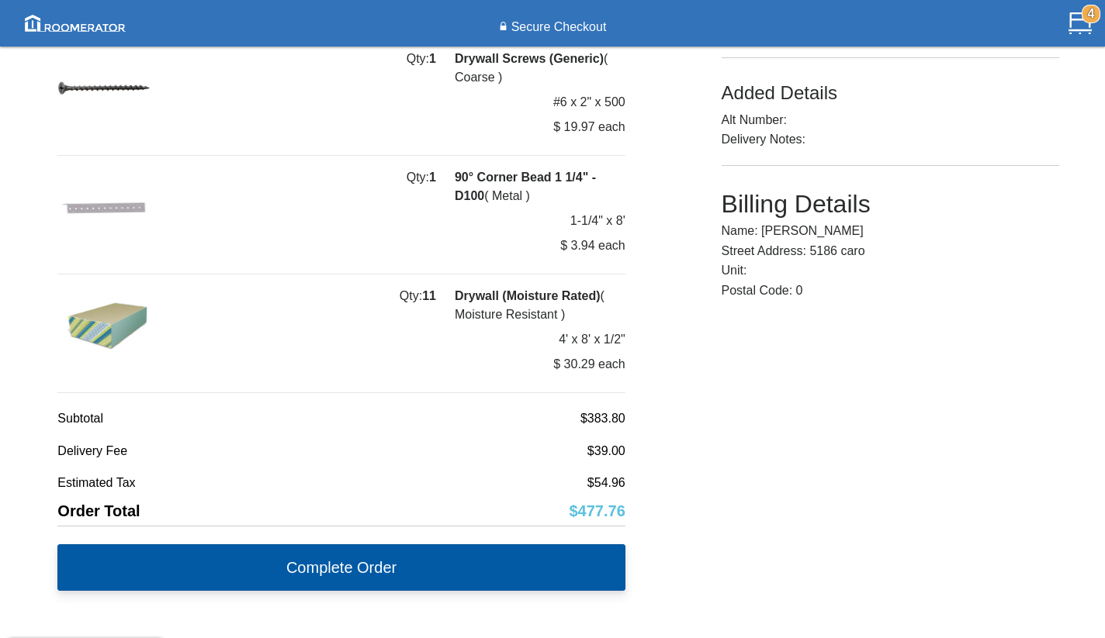
click at [350, 562] on button "Complete Order" at bounding box center [340, 568] width 567 height 47
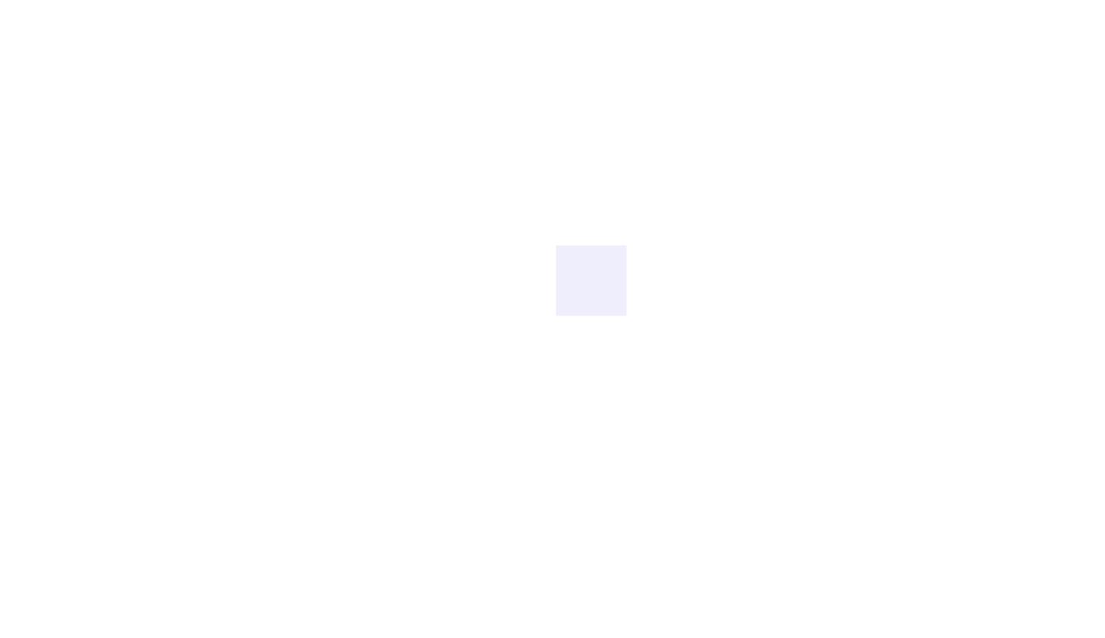
scroll to position [0, 0]
